Goal: Task Accomplishment & Management: Use online tool/utility

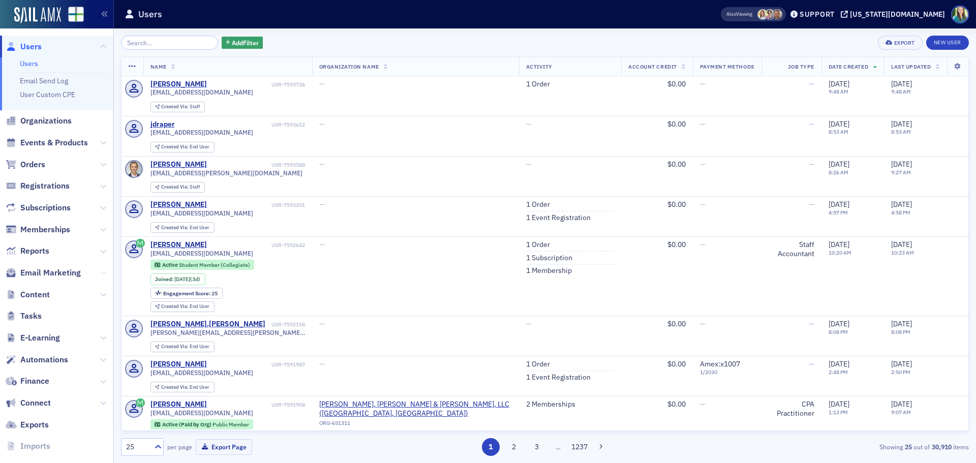
click at [100, 271] on icon at bounding box center [103, 273] width 6 height 6
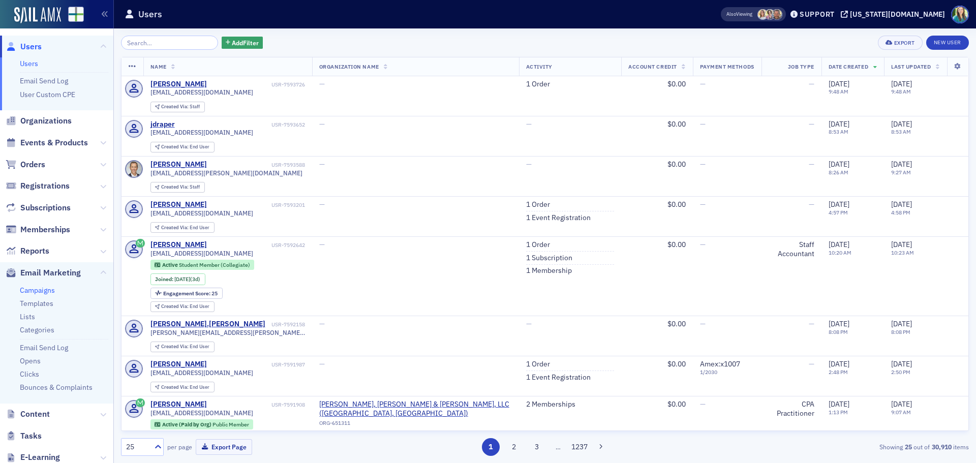
click at [30, 289] on link "Campaigns" at bounding box center [37, 290] width 35 height 9
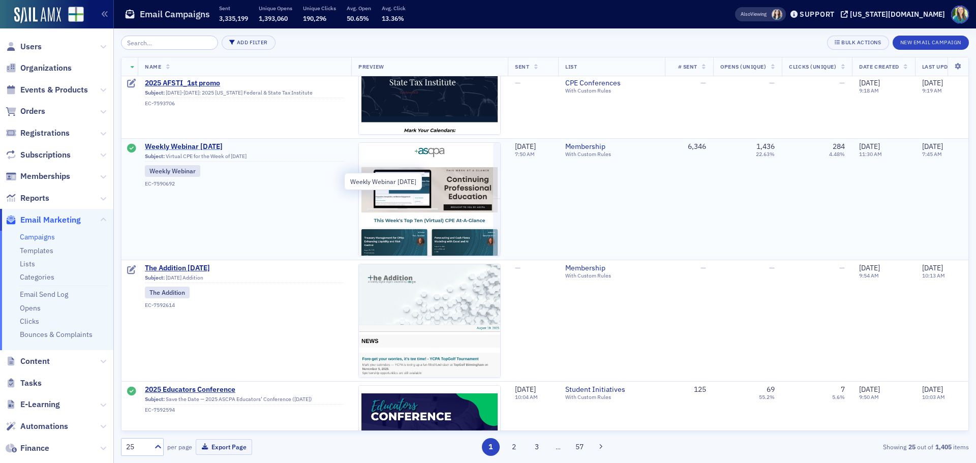
scroll to position [559, 0]
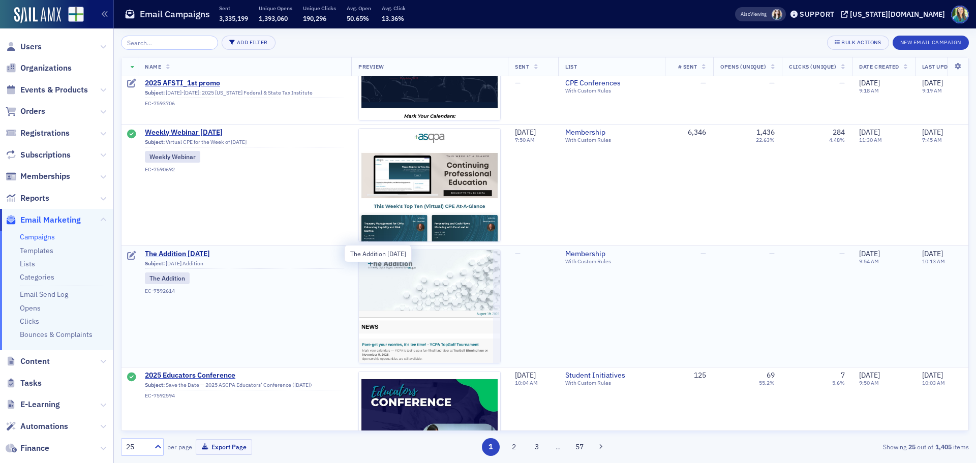
click at [204, 250] on span "The Addition 8.19.25" at bounding box center [244, 254] width 199 height 9
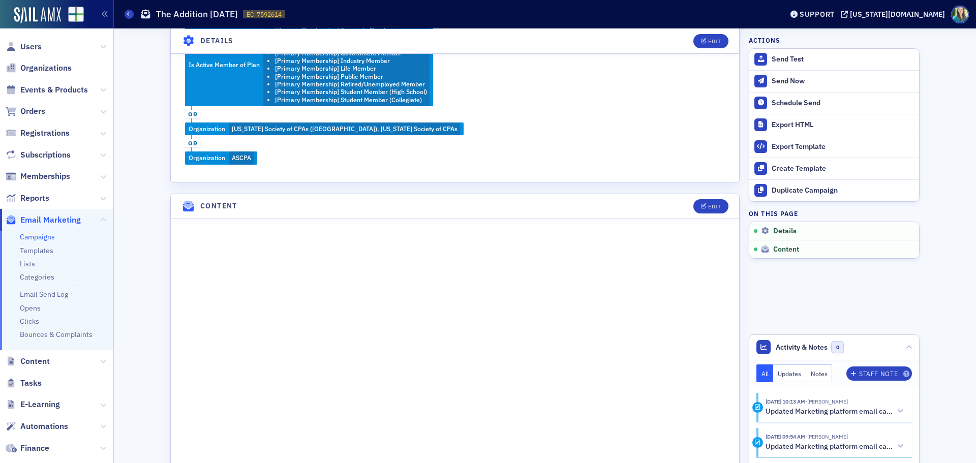
scroll to position [508, 0]
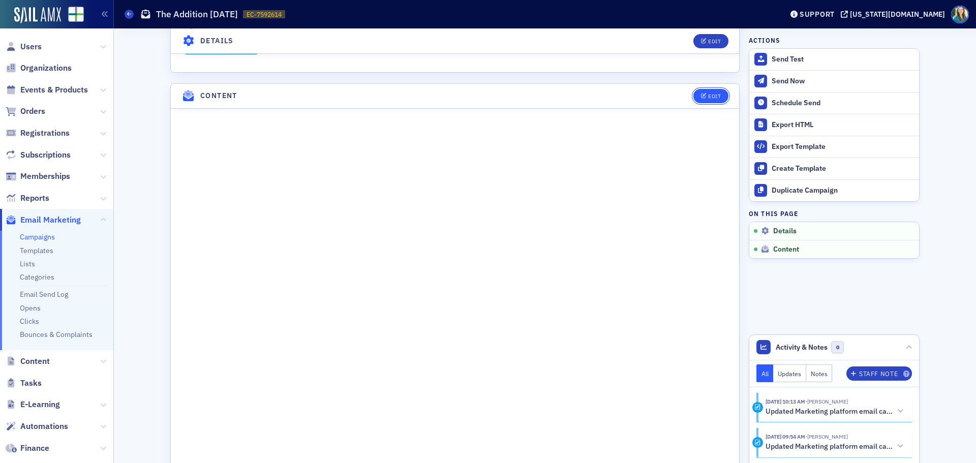
click at [710, 100] on button "Edit" at bounding box center [710, 96] width 35 height 14
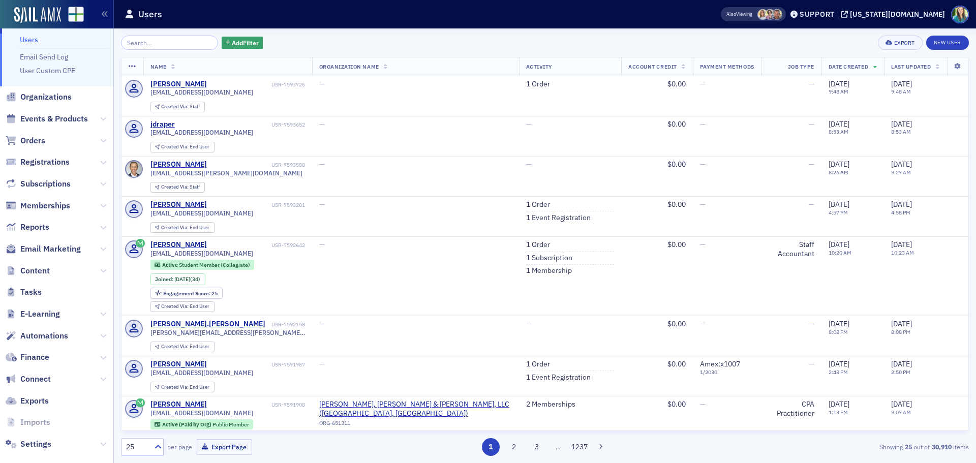
scroll to position [37, 0]
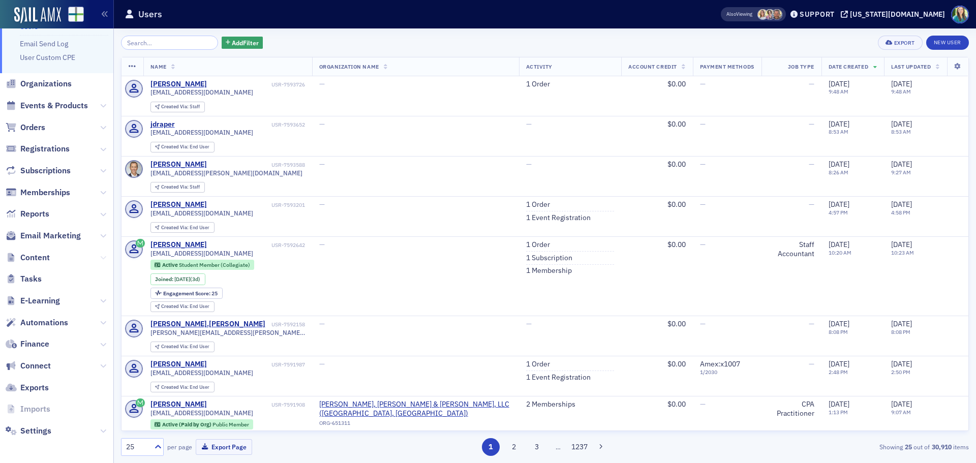
click at [100, 254] on button at bounding box center [103, 257] width 6 height 11
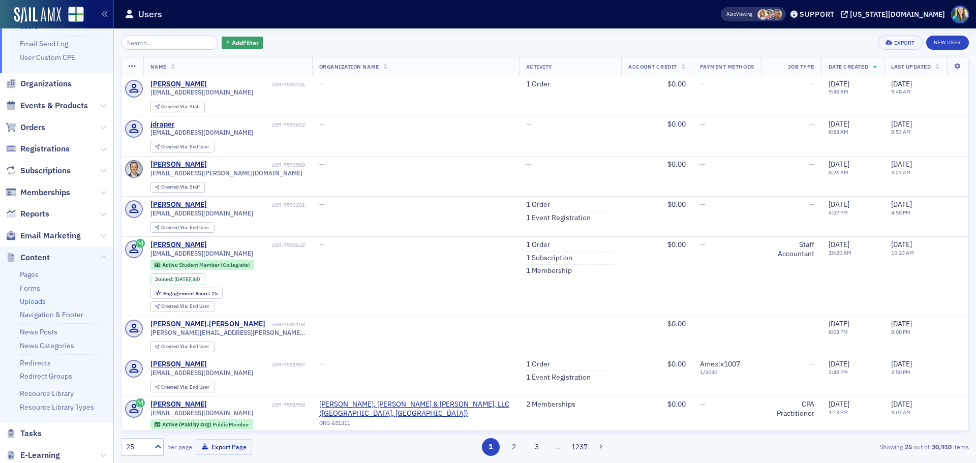
click at [27, 303] on link "Uploads" at bounding box center [33, 301] width 26 height 9
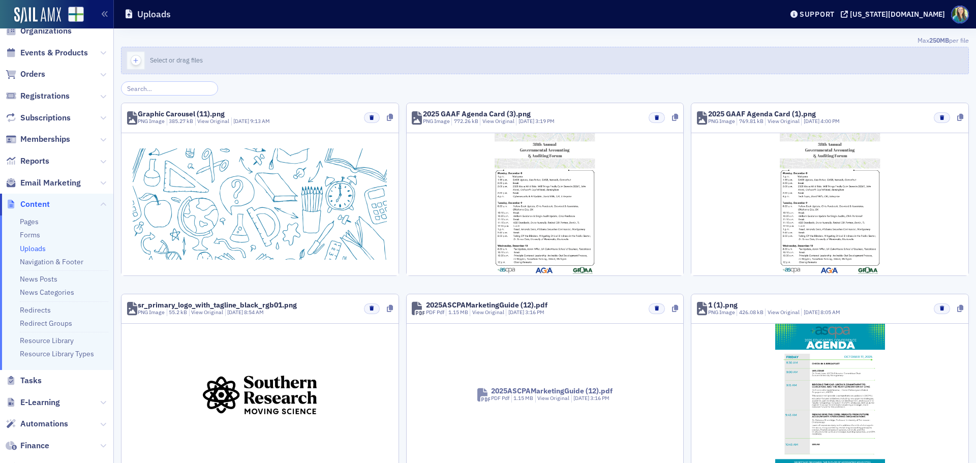
click at [214, 60] on button "Select or drag files" at bounding box center [545, 60] width 848 height 27
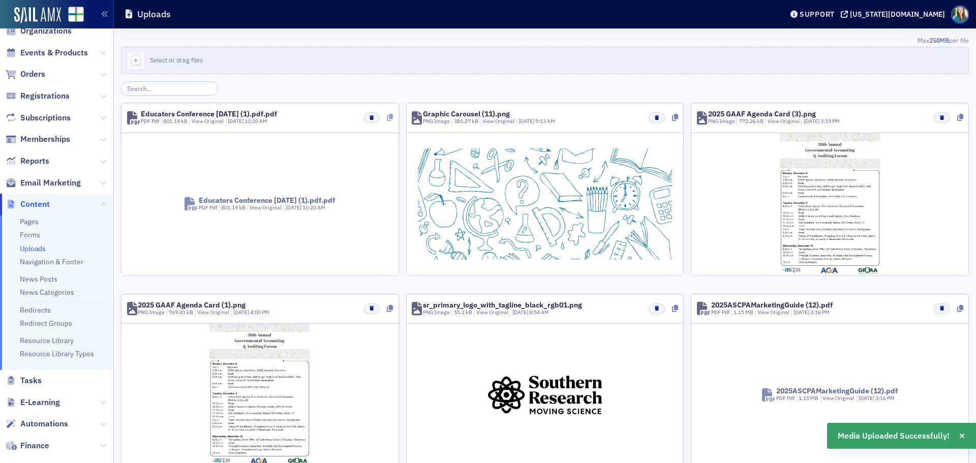
click at [388, 118] on icon at bounding box center [390, 117] width 6 height 7
